Goal: Task Accomplishment & Management: Manage account settings

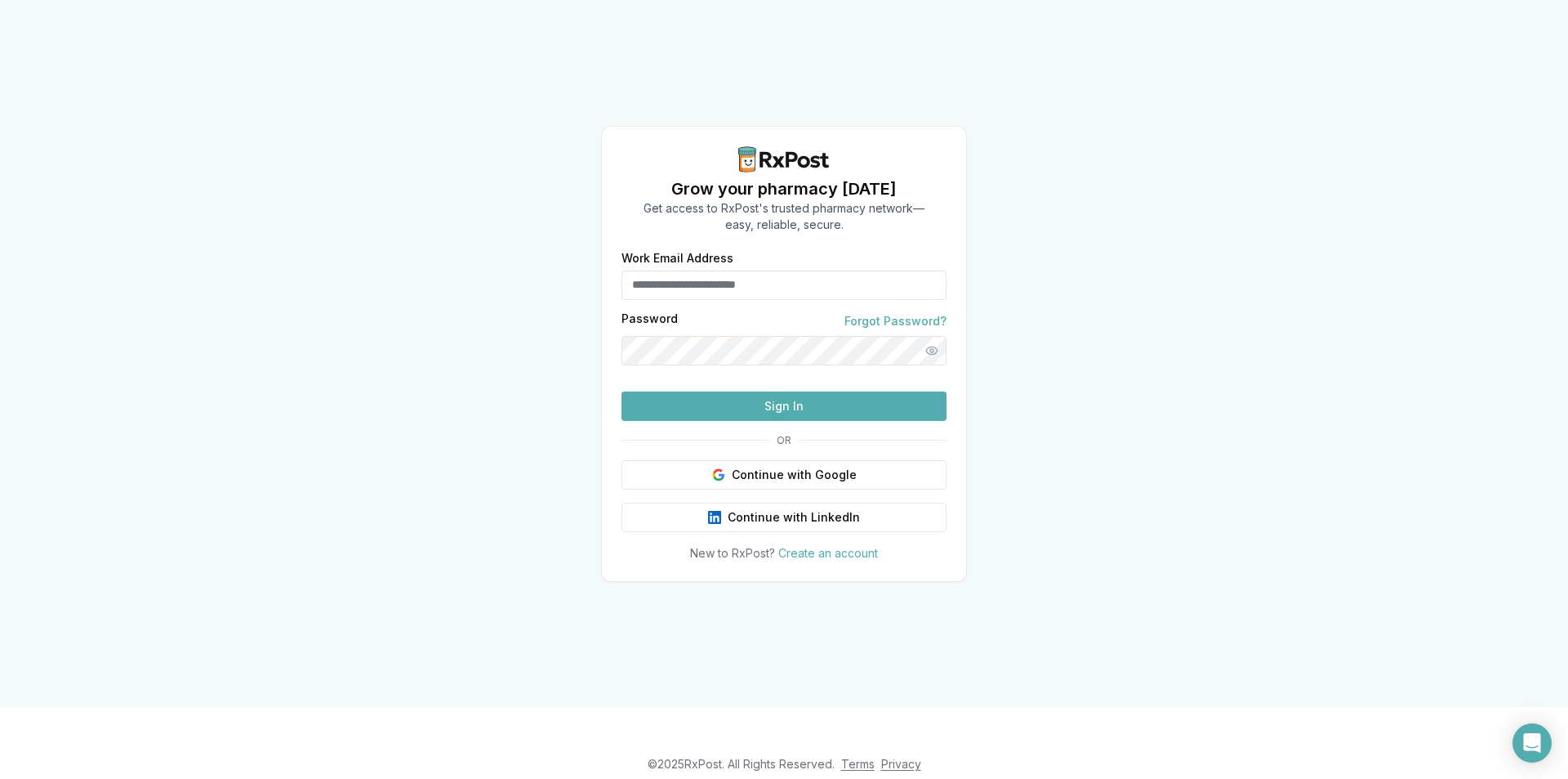
click at [702, 271] on input "Work Email Address" at bounding box center [784, 285] width 325 height 29
type input "**********"
click at [768, 421] on button "Sign In" at bounding box center [784, 405] width 325 height 29
click at [931, 336] on button "Show password" at bounding box center [932, 350] width 29 height 29
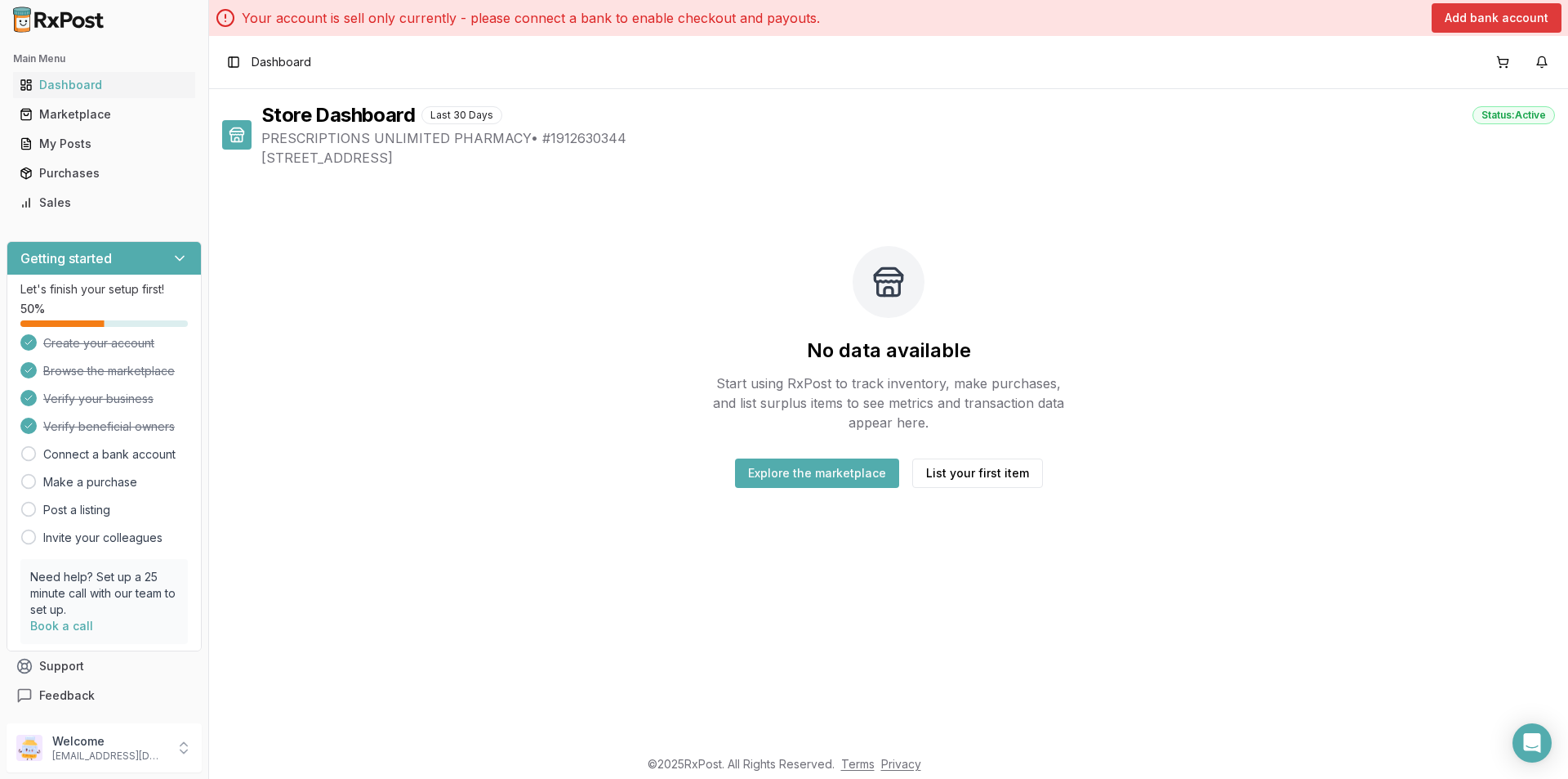
click at [1517, 15] on button "Add bank account" at bounding box center [1497, 18] width 129 height 29
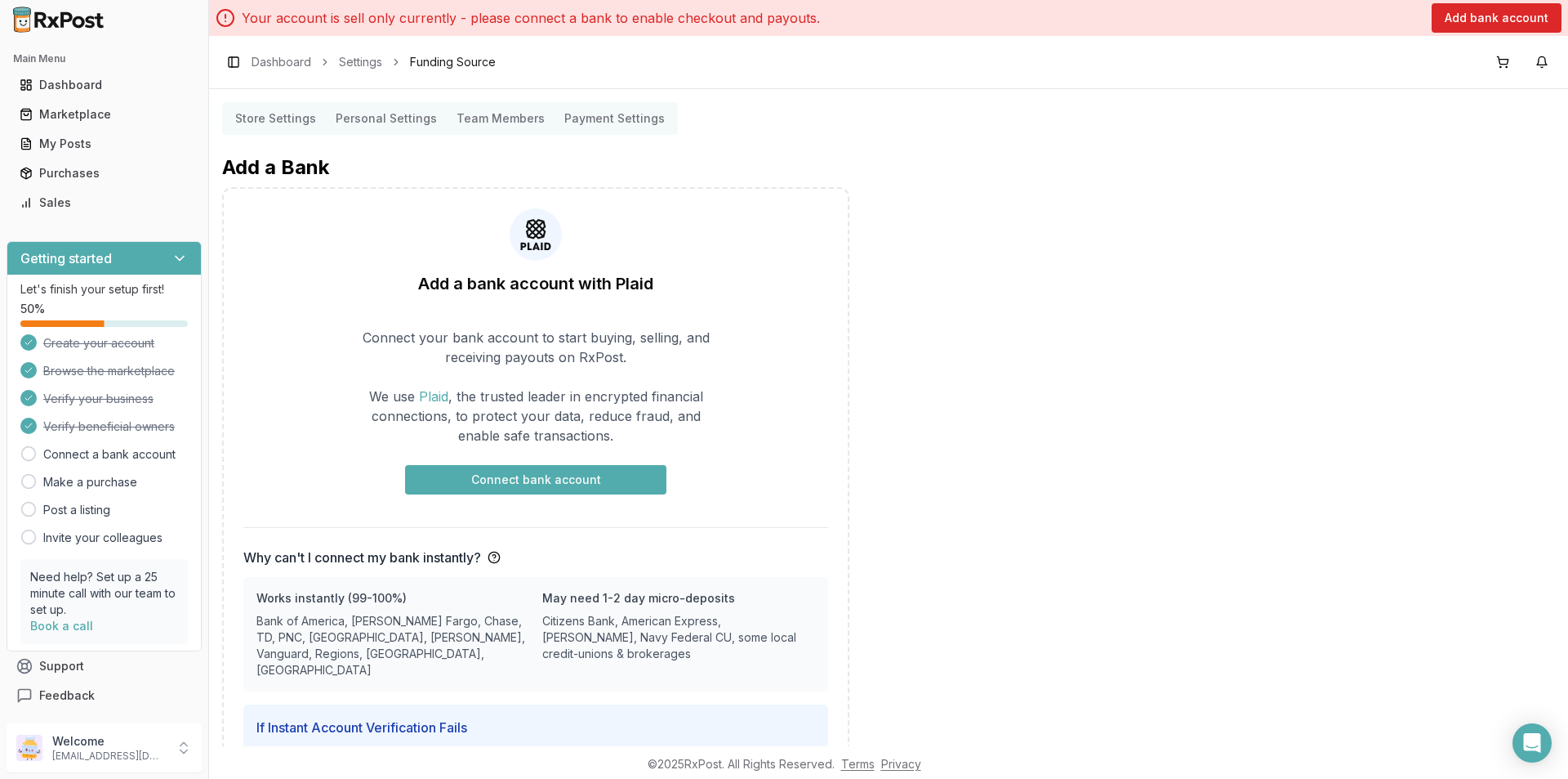
click at [455, 471] on button "Connect bank account" at bounding box center [536, 480] width 261 height 29
